Goal: Check status: Check status

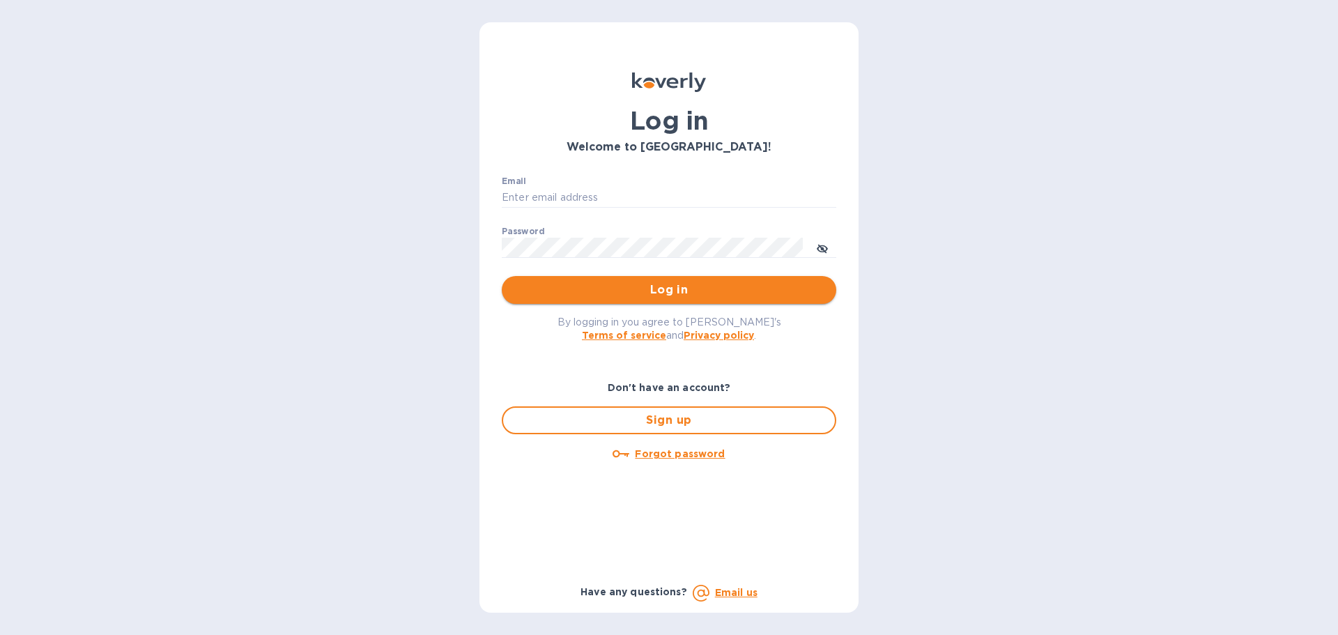
type input "[EMAIL_ADDRESS][DOMAIN_NAME]"
click at [673, 293] on span "Log in" at bounding box center [669, 289] width 312 height 17
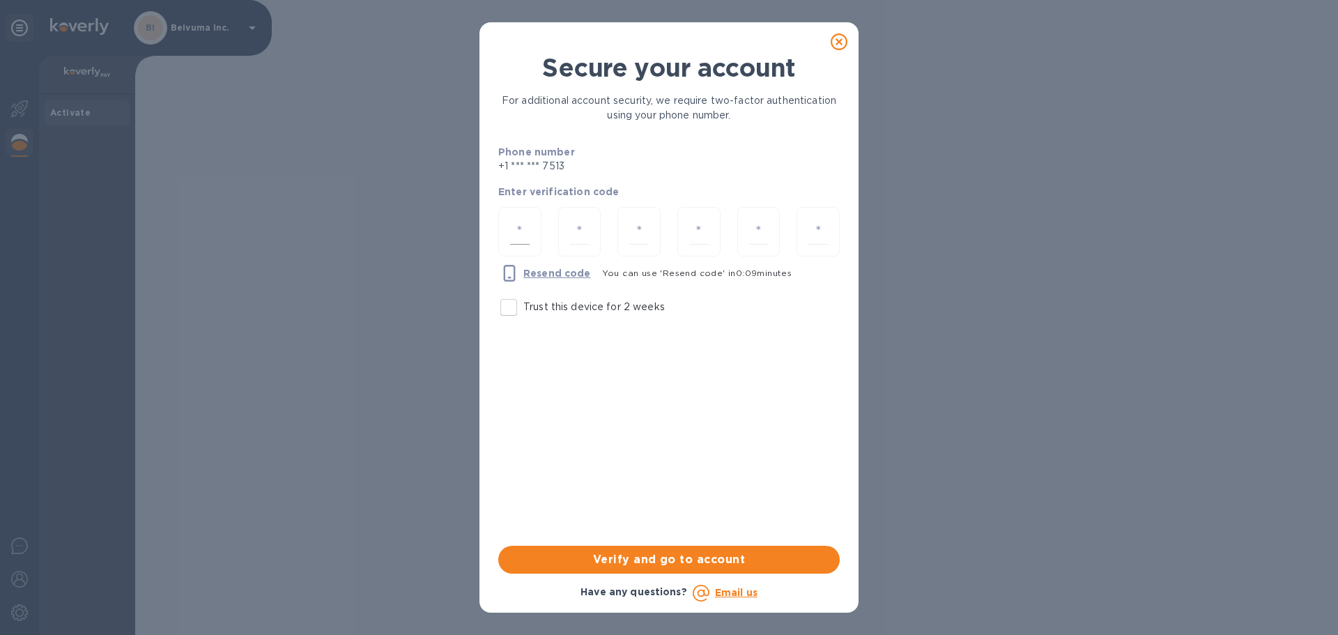
click at [522, 235] on input "number" at bounding box center [520, 232] width 20 height 26
type input "3"
type input "6"
type input "7"
type input "6"
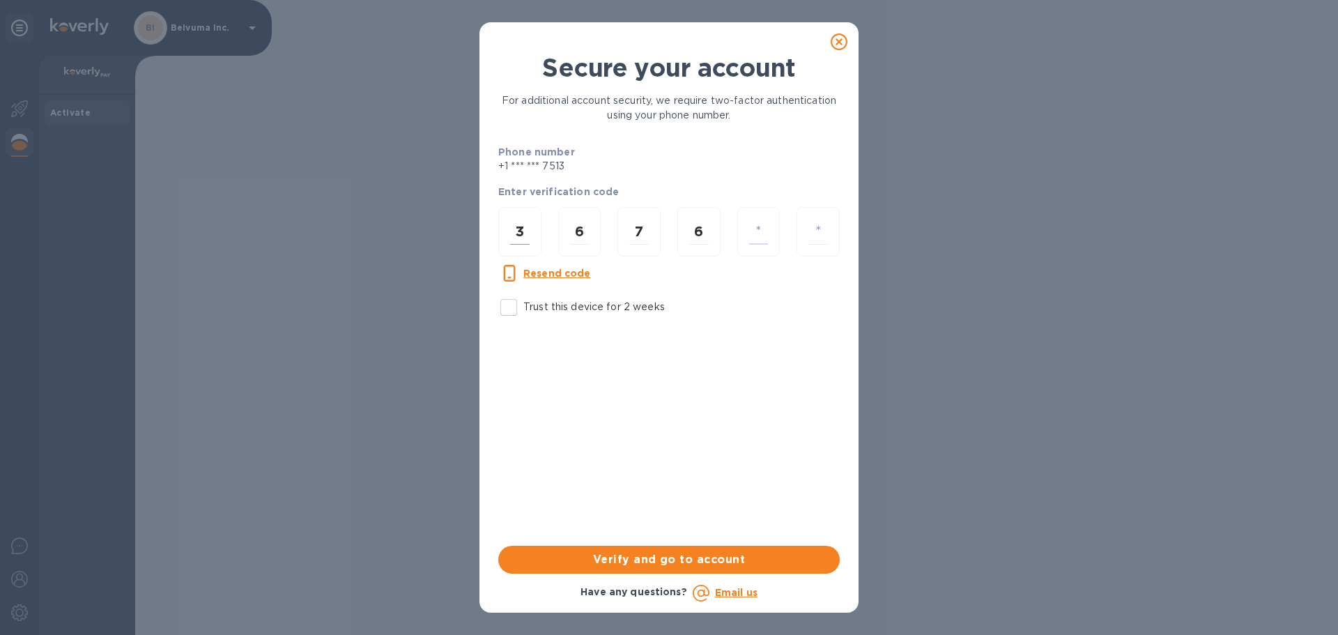
type input "3"
type input "6"
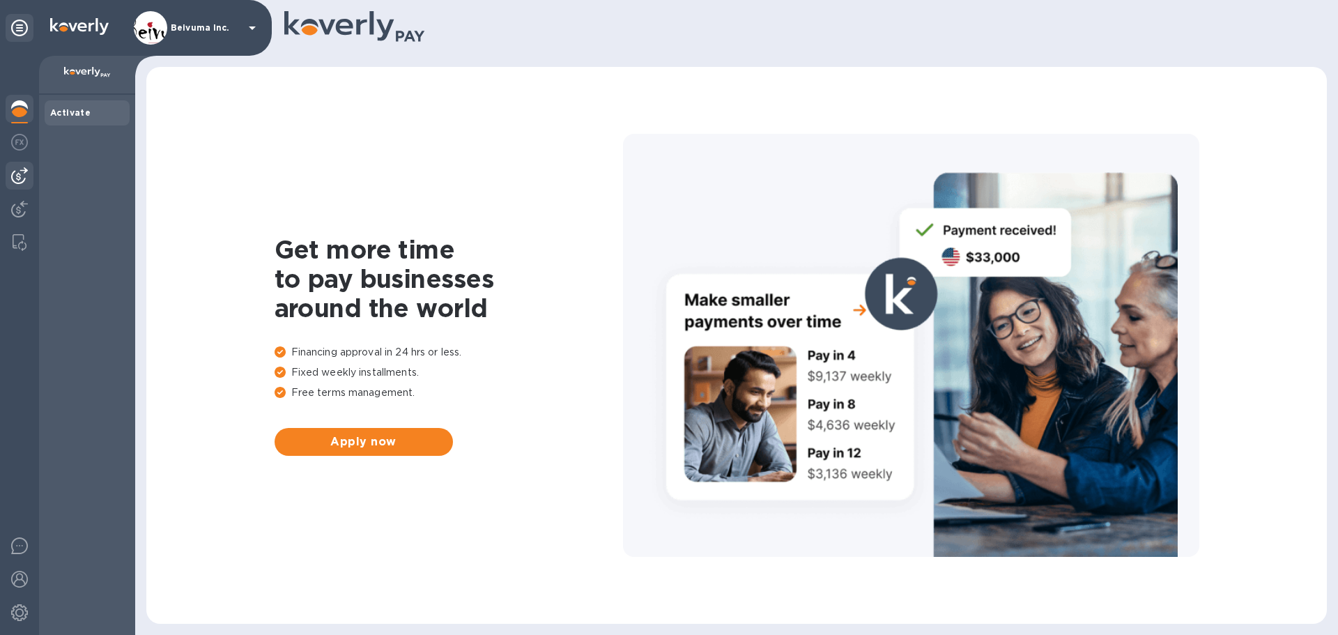
click at [24, 182] on img at bounding box center [19, 175] width 17 height 17
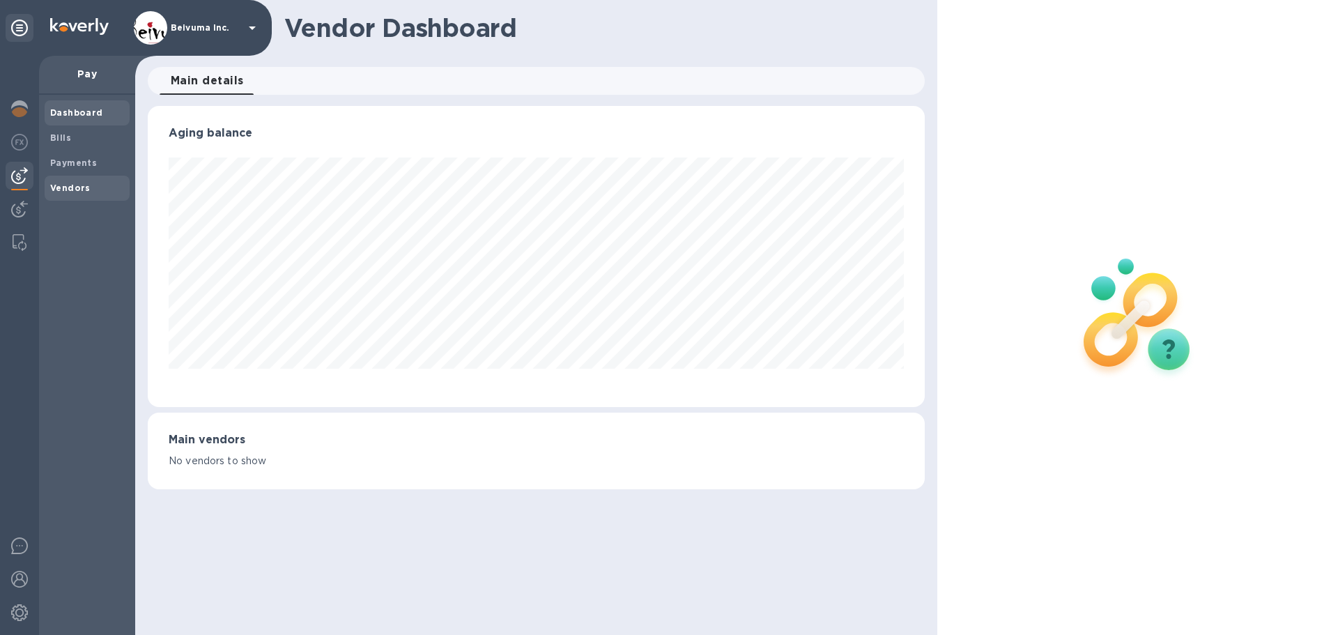
scroll to position [301, 776]
click at [89, 168] on b "Payments" at bounding box center [73, 162] width 47 height 10
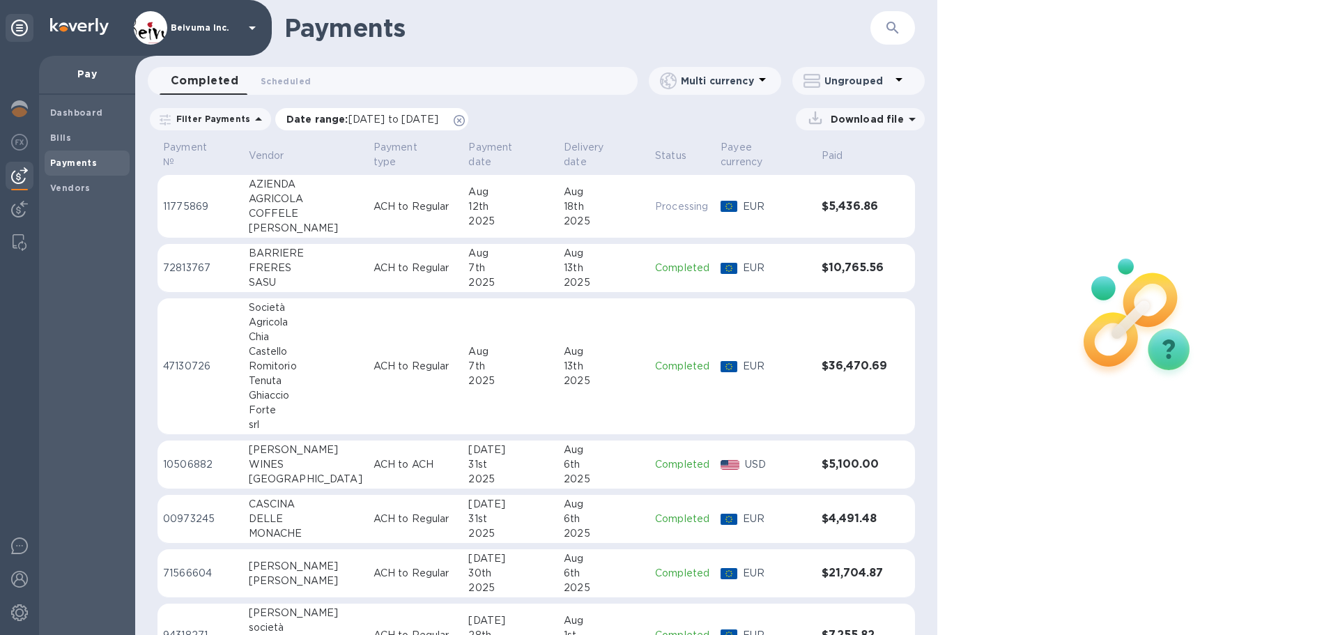
click at [465, 126] on icon at bounding box center [459, 120] width 11 height 11
click at [894, 29] on icon "button" at bounding box center [892, 28] width 17 height 17
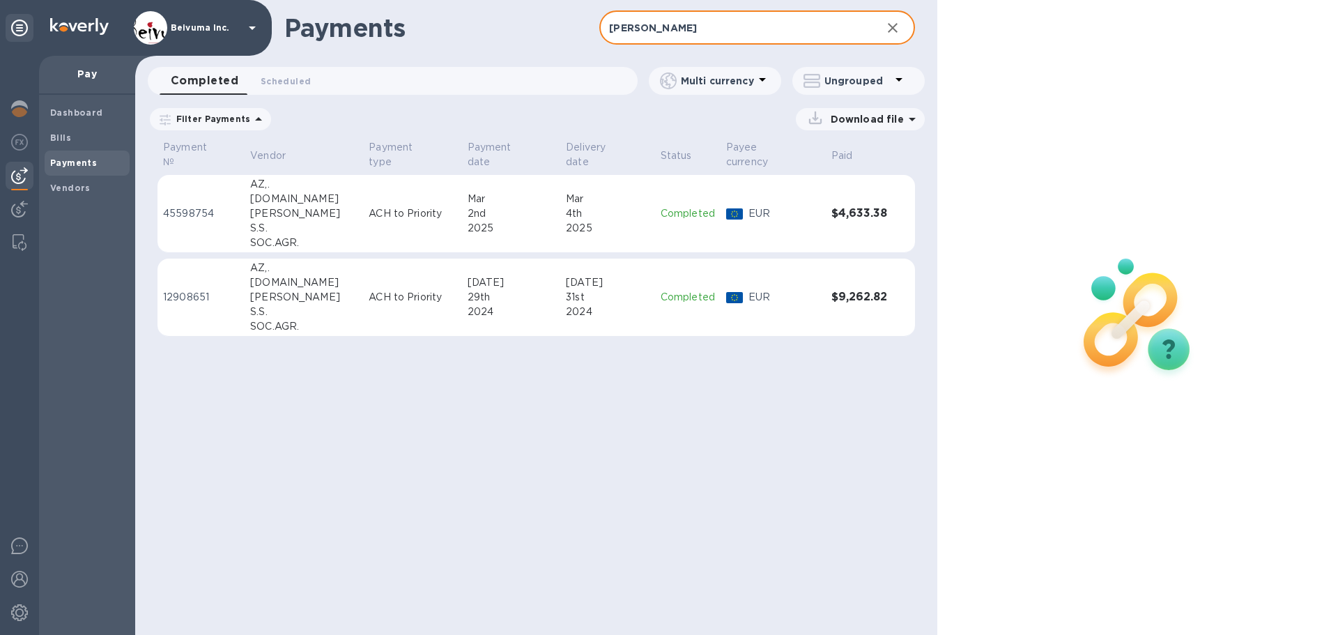
type input "[PERSON_NAME]"
click at [369, 290] on p "ACH to Priority" at bounding box center [412, 297] width 87 height 15
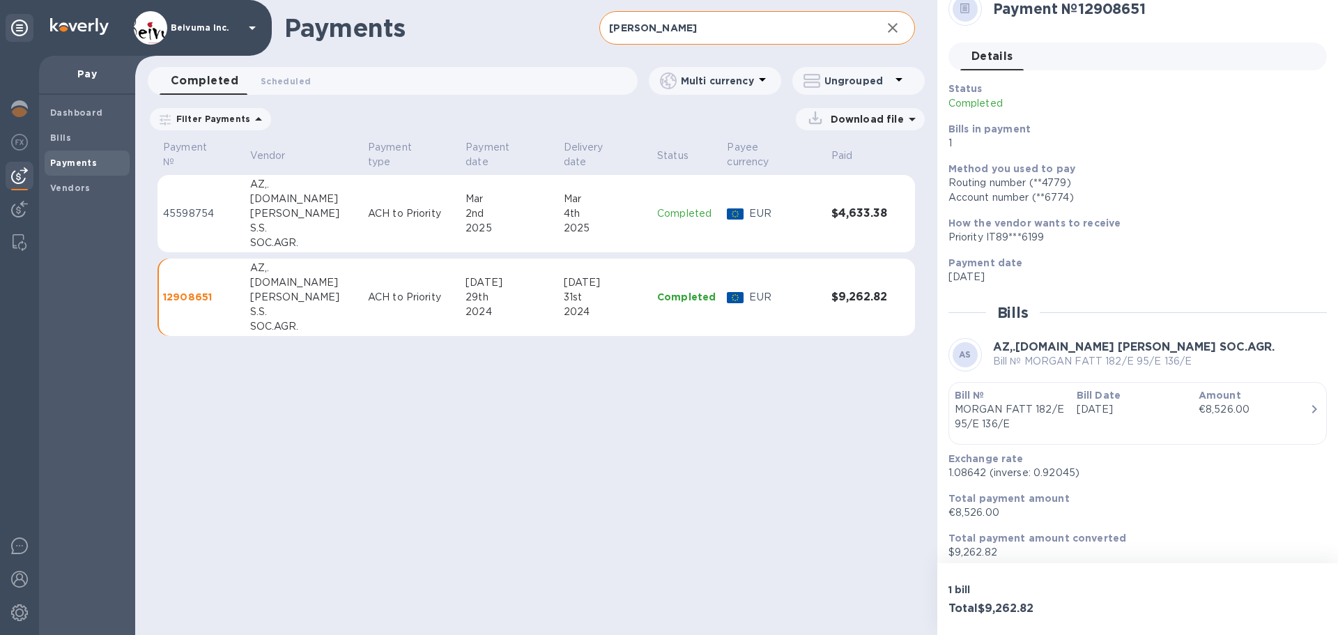
scroll to position [26, 0]
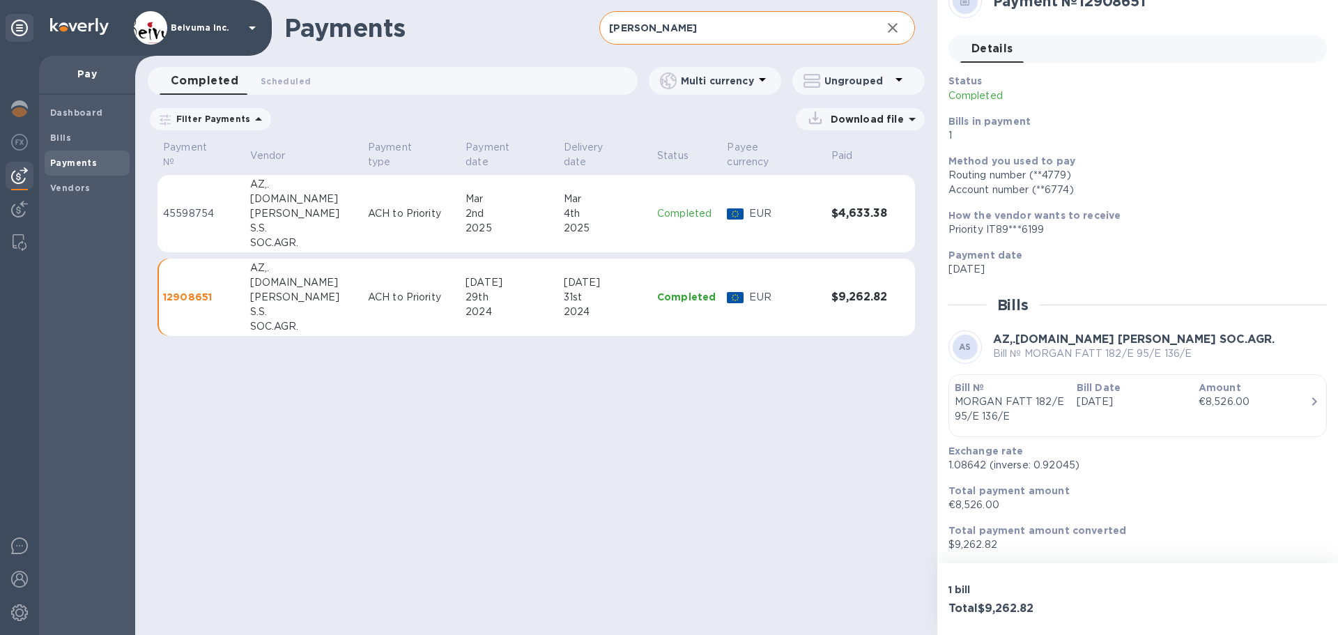
click at [368, 215] on p "ACH to Priority" at bounding box center [411, 213] width 86 height 15
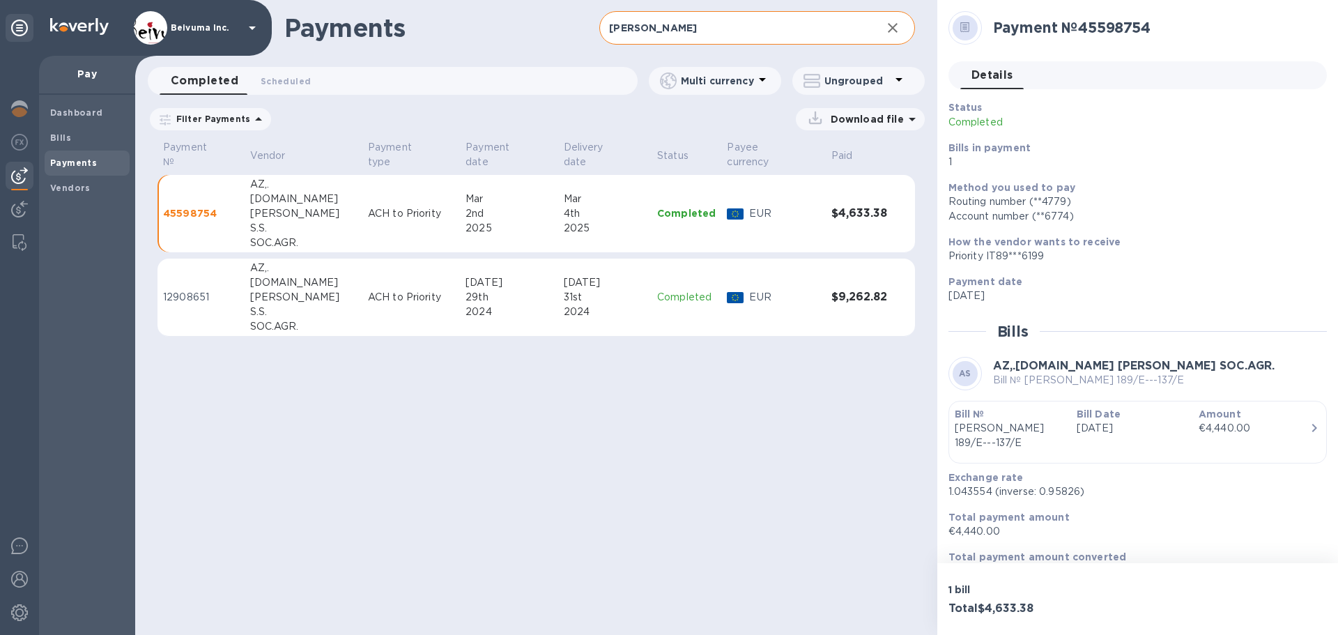
click at [887, 28] on icon "button" at bounding box center [892, 28] width 10 height 10
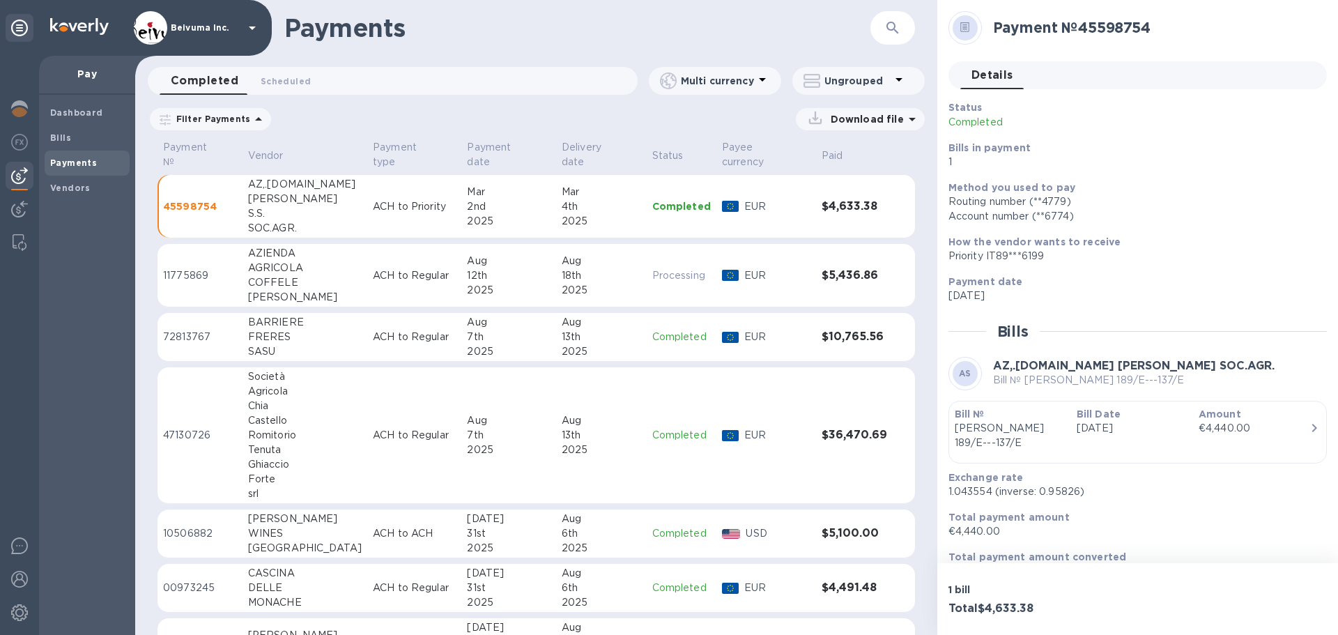
click at [896, 29] on icon "button" at bounding box center [892, 28] width 17 height 17
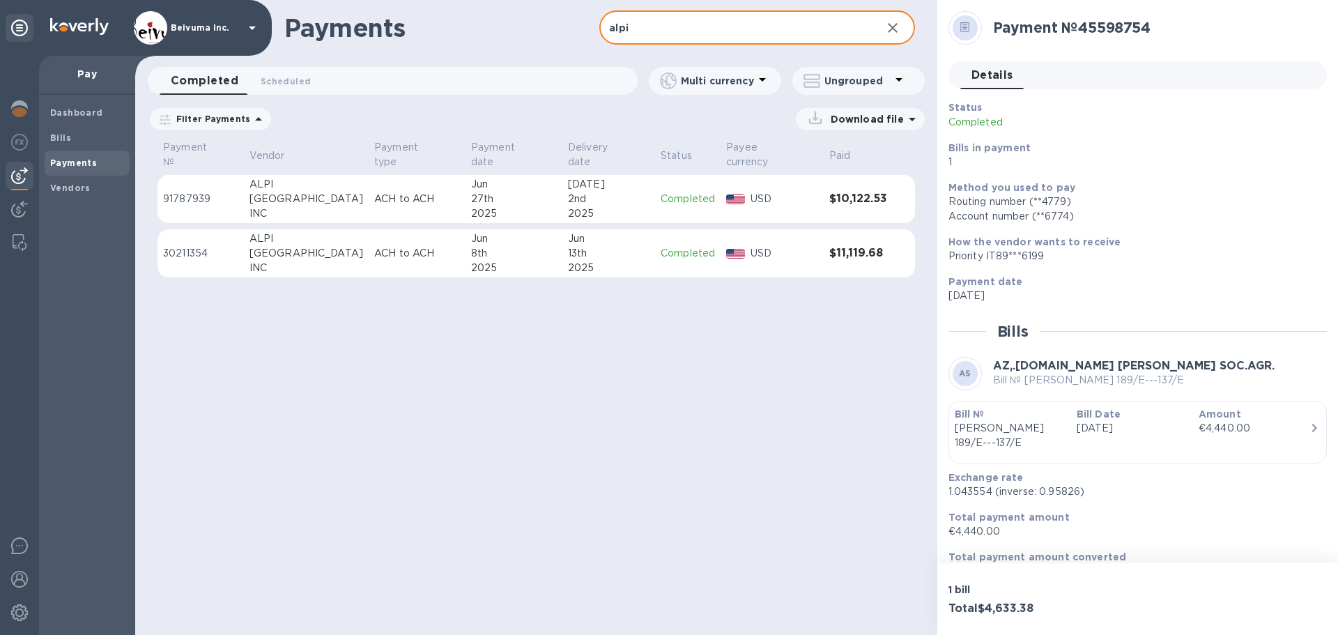
type input "alpi"
